Goal: Find specific page/section: Find specific page/section

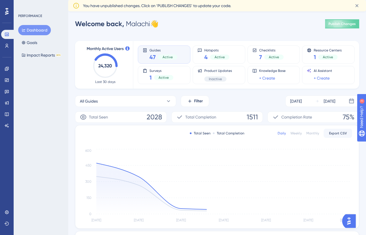
click at [156, 55] on div "47 Active" at bounding box center [164, 57] width 28 height 8
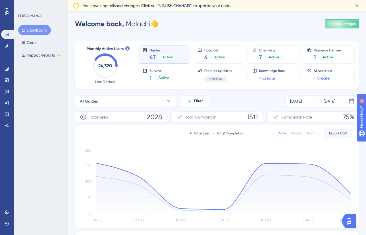
click at [156, 55] on div "47 Active" at bounding box center [164, 57] width 28 height 8
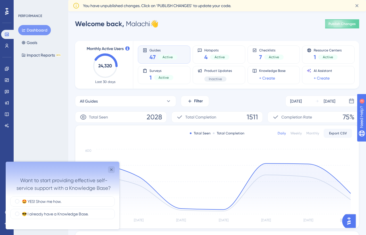
click at [152, 53] on span "47" at bounding box center [153, 57] width 6 height 8
click at [113, 170] on icon "Close survey" at bounding box center [111, 170] width 5 height 5
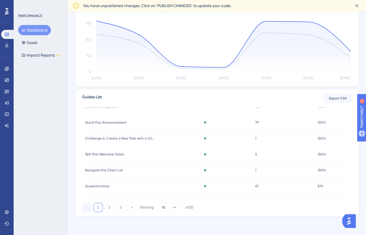
scroll to position [84, 0]
click at [111, 207] on button "2" at bounding box center [109, 207] width 9 height 9
click at [120, 210] on button "3" at bounding box center [120, 207] width 9 height 9
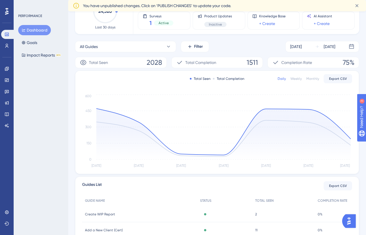
scroll to position [142, 0]
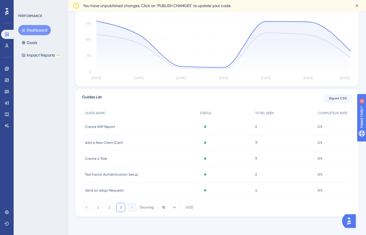
click at [95, 97] on span "Guides List" at bounding box center [92, 98] width 20 height 9
click at [2, 46] on link at bounding box center [6, 45] width 11 height 9
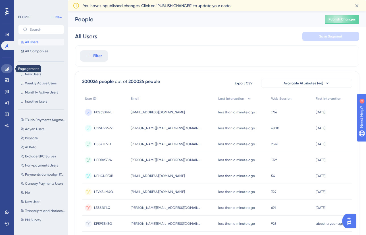
click at [7, 67] on icon at bounding box center [7, 69] width 5 height 5
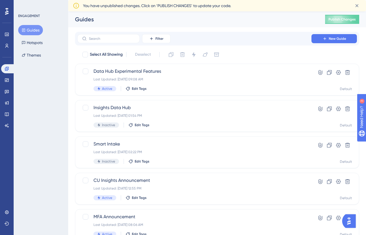
click at [30, 29] on button "Guides" at bounding box center [30, 30] width 25 height 10
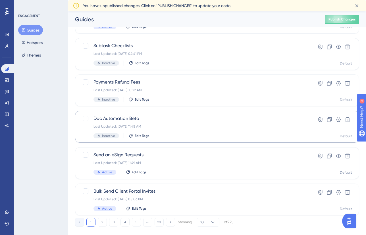
scroll to position [206, 0]
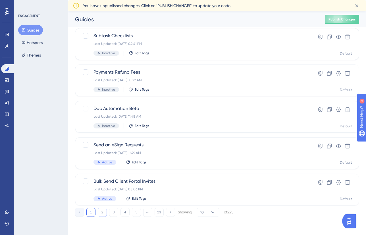
click at [98, 209] on button "2" at bounding box center [102, 212] width 9 height 9
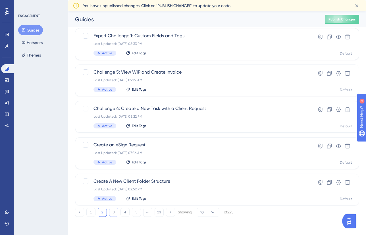
click at [114, 213] on button "3" at bounding box center [113, 212] width 9 height 9
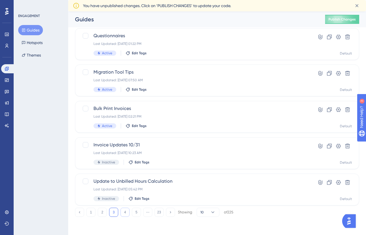
click at [125, 214] on button "4" at bounding box center [125, 212] width 9 height 9
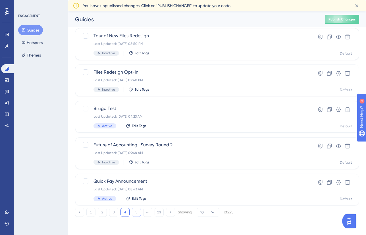
click at [135, 211] on button "5" at bounding box center [136, 212] width 9 height 9
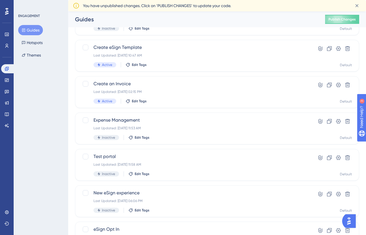
scroll to position [0, 0]
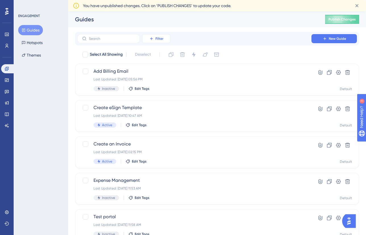
click at [148, 37] on button "Filter" at bounding box center [156, 38] width 28 height 9
click at [252, 51] on div "Select All Showing Deselect" at bounding box center [221, 54] width 278 height 9
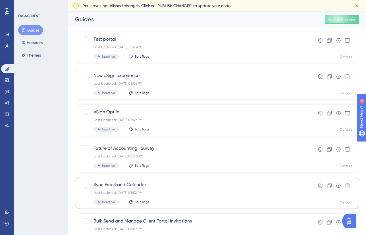
scroll to position [206, 0]
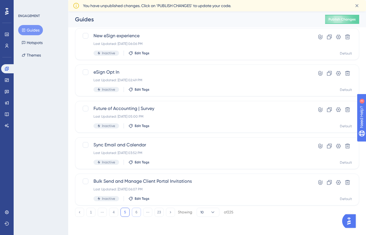
click at [137, 212] on button "6" at bounding box center [136, 212] width 9 height 9
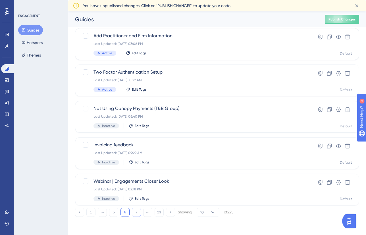
click at [136, 215] on button "7" at bounding box center [136, 212] width 9 height 9
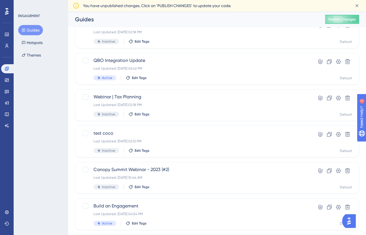
scroll to position [0, 0]
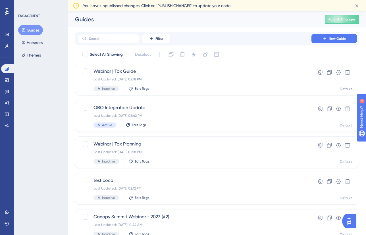
drag, startPoint x: 38, startPoint y: 107, endPoint x: 49, endPoint y: 70, distance: 38.0
click at [38, 106] on div "ENGAGEMENT Guides Hotspots Themes" at bounding box center [41, 117] width 55 height 235
